Goal: Task Accomplishment & Management: Manage account settings

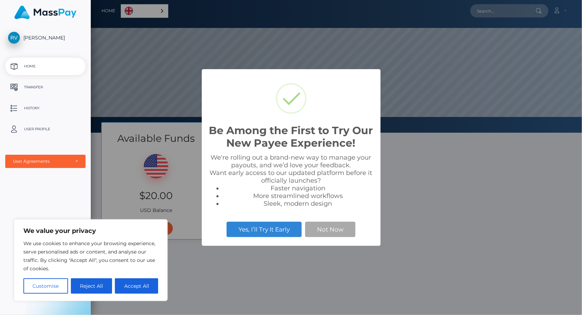
scroll to position [133, 491]
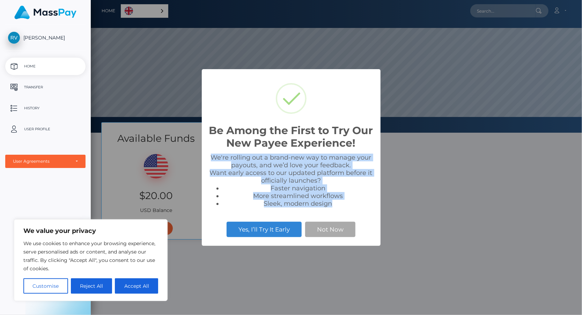
drag, startPoint x: 212, startPoint y: 154, endPoint x: 336, endPoint y: 204, distance: 133.7
click at [336, 204] on div "We're rolling out a brand-new way to manage your payouts, and we’d love your fe…" at bounding box center [291, 181] width 165 height 54
copy div "We're rolling out a brand-new way to manage your payouts, and we’d love your fe…"
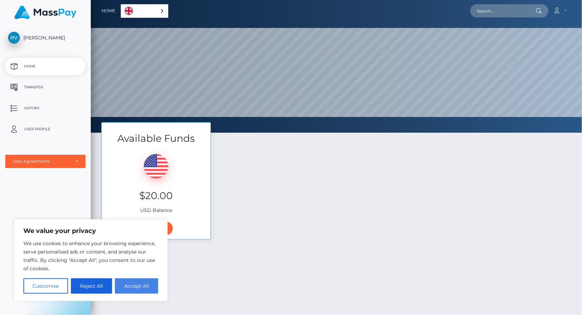
click at [128, 285] on button "Accept All" at bounding box center [136, 285] width 43 height 15
checkbox input "true"
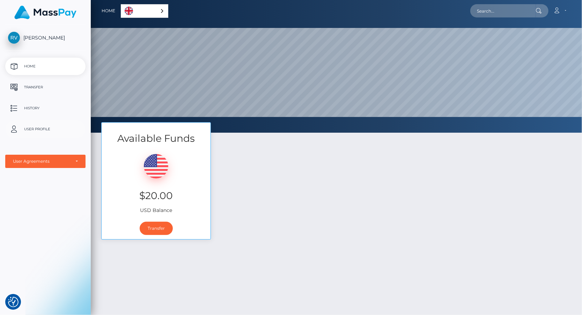
click at [50, 131] on p "User Profile" at bounding box center [45, 129] width 75 height 10
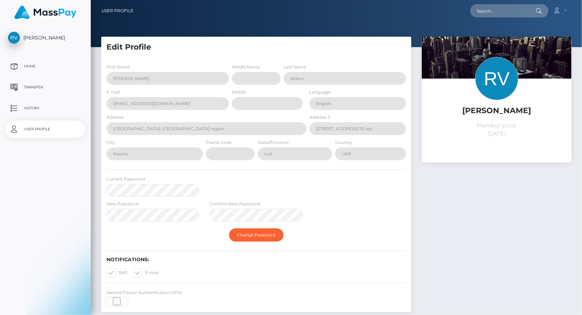
select select
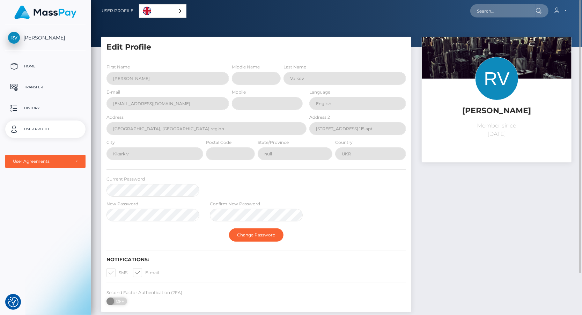
click at [162, 32] on div at bounding box center [336, 23] width 491 height 47
click at [168, 69] on div "First Name Richard" at bounding box center [167, 74] width 122 height 22
click at [164, 89] on div "E-mail fanvue.unvisited949@passmail.net" at bounding box center [167, 99] width 122 height 22
click at [173, 115] on div "Address Ukraine, Kharkiv region" at bounding box center [206, 124] width 200 height 22
click at [306, 110] on div "Mobile" at bounding box center [268, 100] width 77 height 25
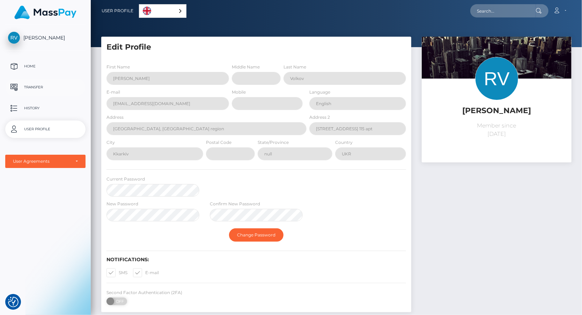
click at [50, 87] on p "Transfer" at bounding box center [45, 87] width 75 height 10
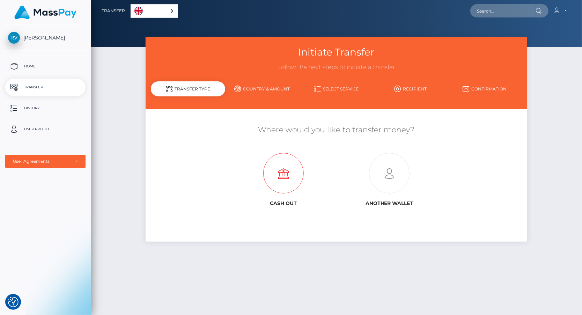
click at [283, 181] on icon at bounding box center [283, 173] width 106 height 40
click at [267, 88] on link "Country & Amount" at bounding box center [262, 89] width 74 height 12
click at [257, 90] on link "Country & Amount" at bounding box center [262, 89] width 74 height 12
click at [36, 67] on p "Home" at bounding box center [45, 66] width 75 height 10
click at [36, 36] on span "[PERSON_NAME]" at bounding box center [45, 38] width 80 height 6
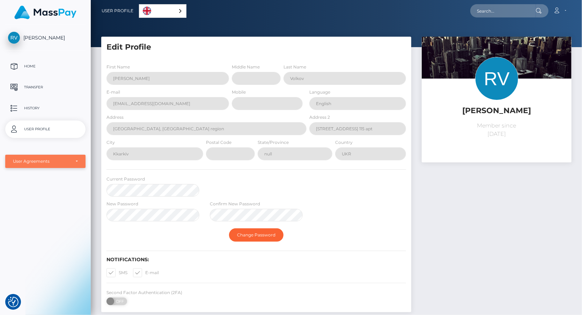
click at [40, 161] on div "User Agreements" at bounding box center [41, 161] width 57 height 6
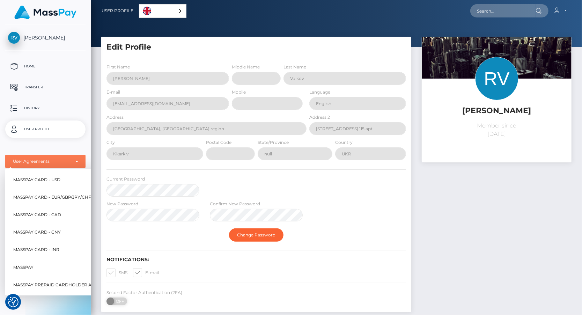
click at [54, 129] on p "User Profile" at bounding box center [45, 129] width 75 height 10
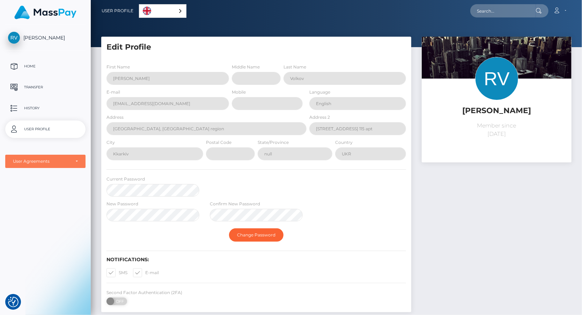
click at [56, 157] on div "User Agreements" at bounding box center [45, 161] width 80 height 13
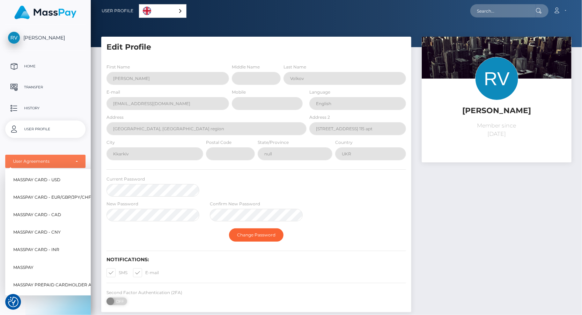
click at [56, 179] on span "MassPay Card - USD" at bounding box center [36, 179] width 47 height 9
select select "1"
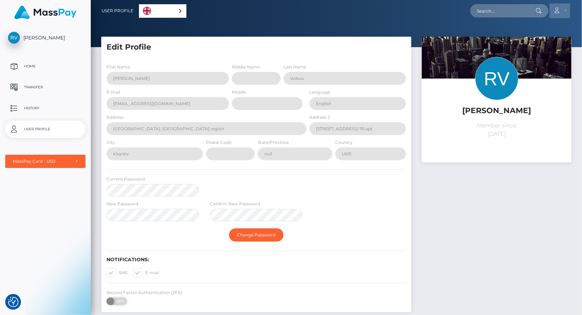
click at [561, 8] on link "Account" at bounding box center [559, 10] width 21 height 15
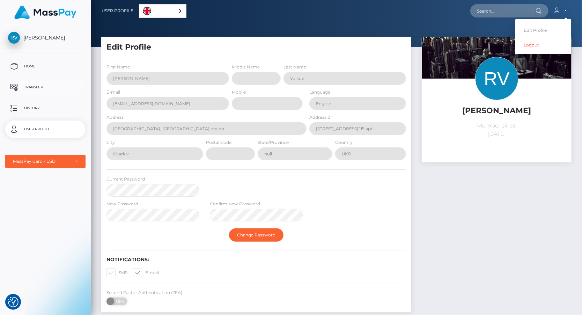
click at [38, 85] on p "Transfer" at bounding box center [45, 87] width 75 height 10
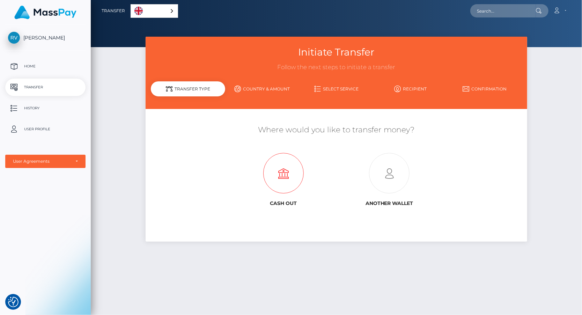
click at [289, 173] on icon at bounding box center [283, 173] width 106 height 40
